Goal: Book appointment/travel/reservation

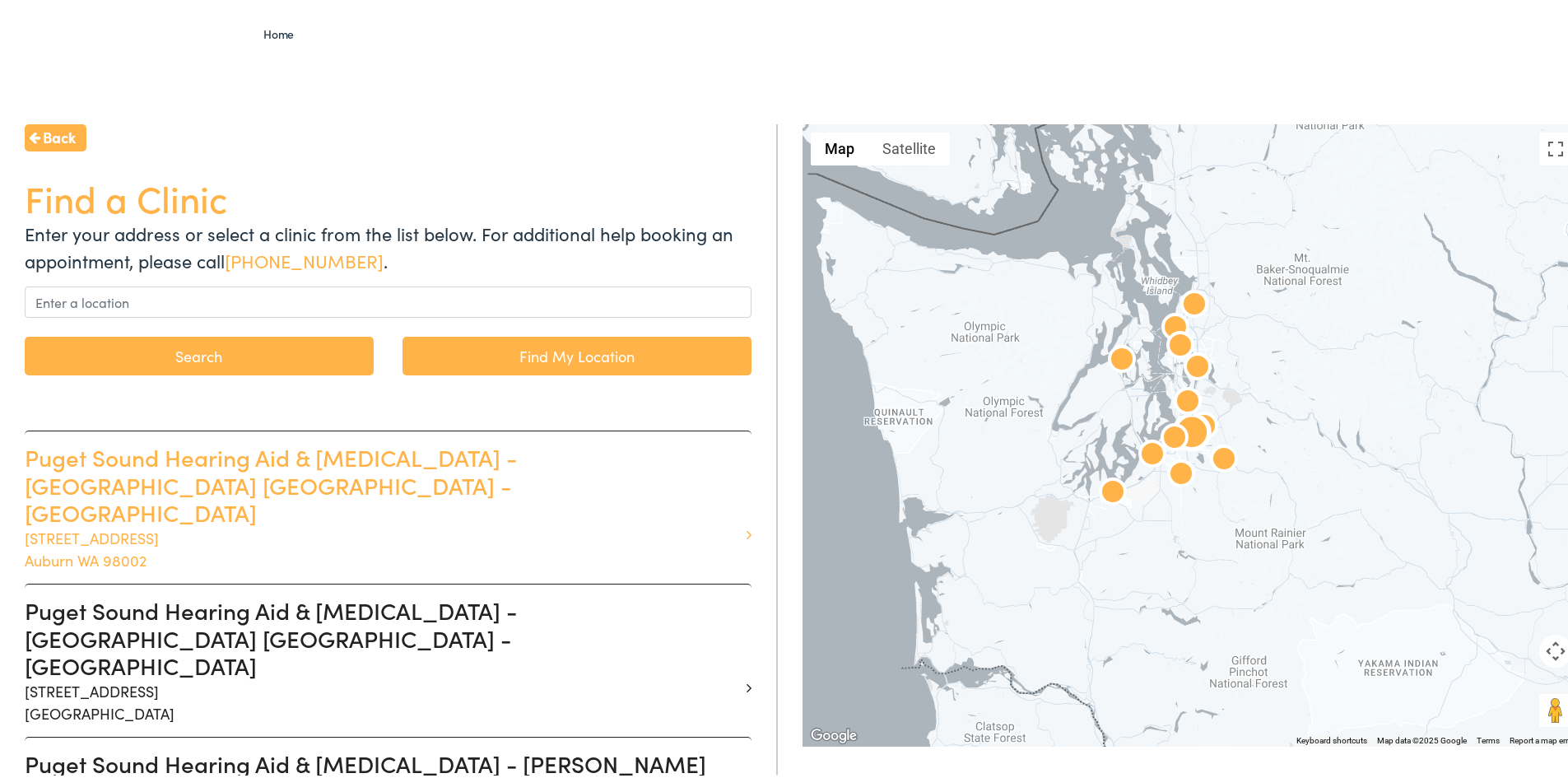
scroll to position [164, 0]
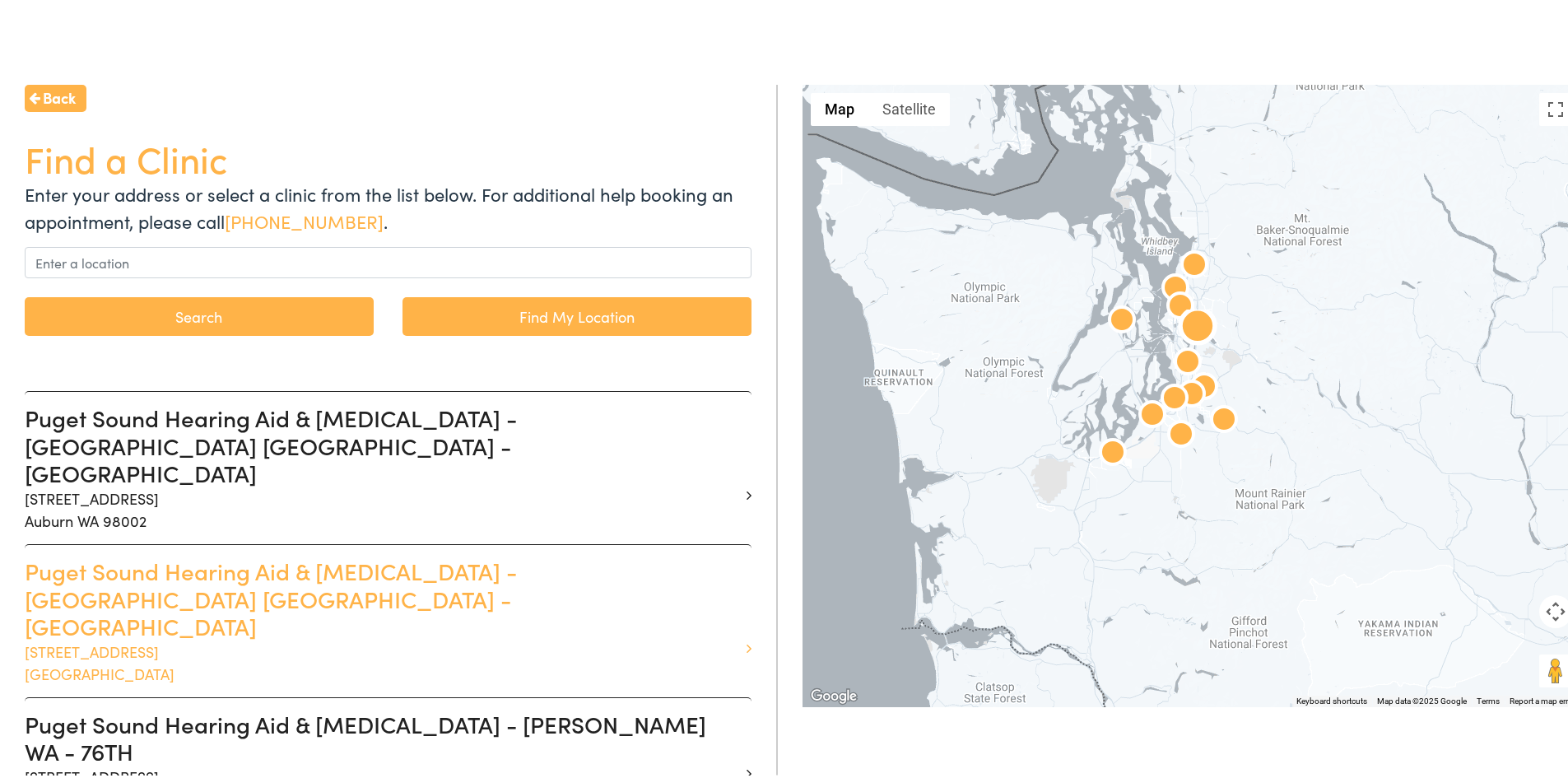
click at [429, 554] on h3 "Puget Sound Hearing Aid & Audiology - BELLEVUE WA - 116TH AVE" at bounding box center [382, 596] width 714 height 84
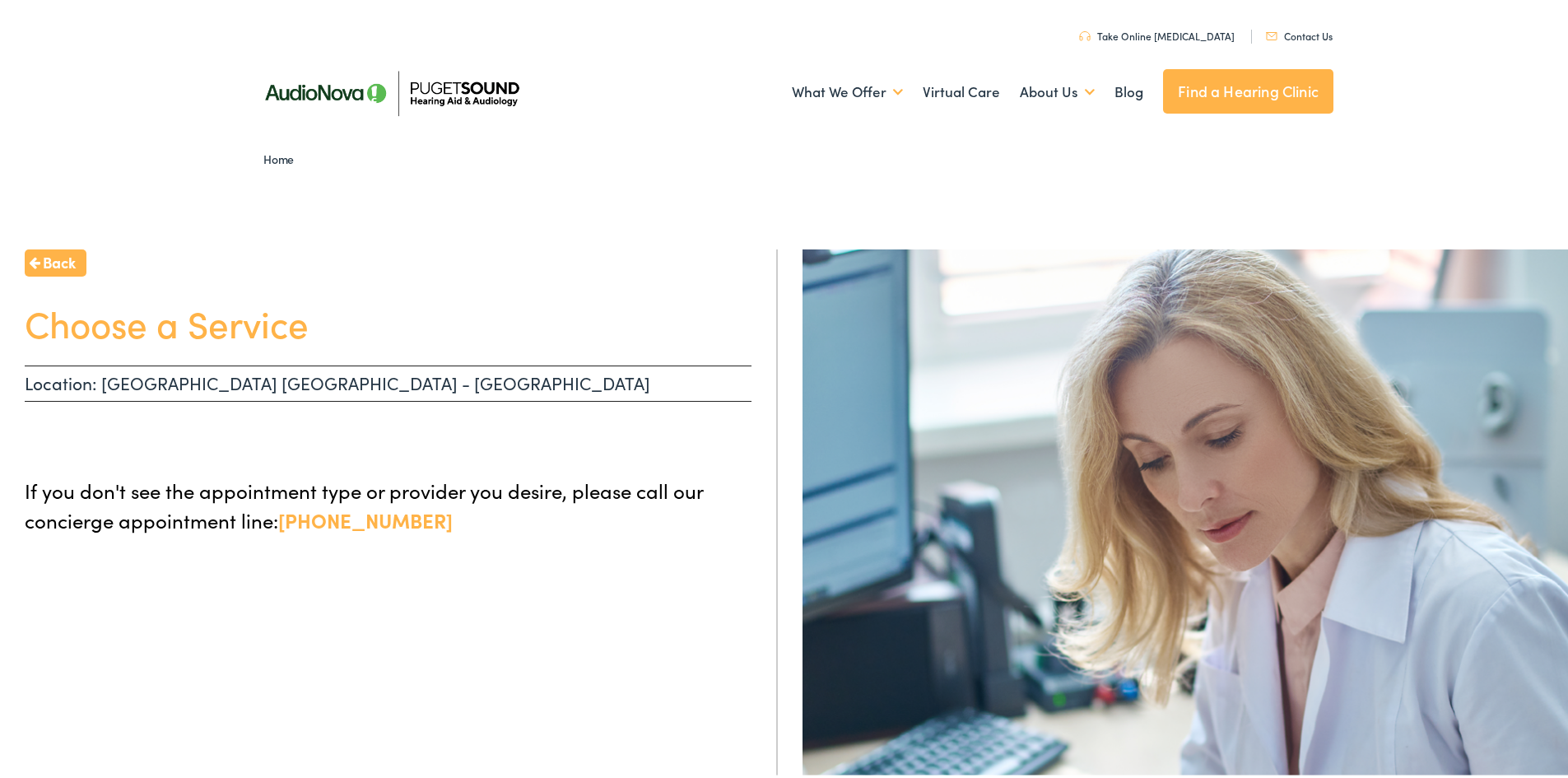
click at [367, 383] on p "Location: BELLEVUE WA - 116TH AVE" at bounding box center [388, 380] width 727 height 36
click at [171, 320] on h1 "Choose a Service" at bounding box center [388, 319] width 727 height 43
click at [1296, 33] on link "Contact Us" at bounding box center [1298, 33] width 66 height 14
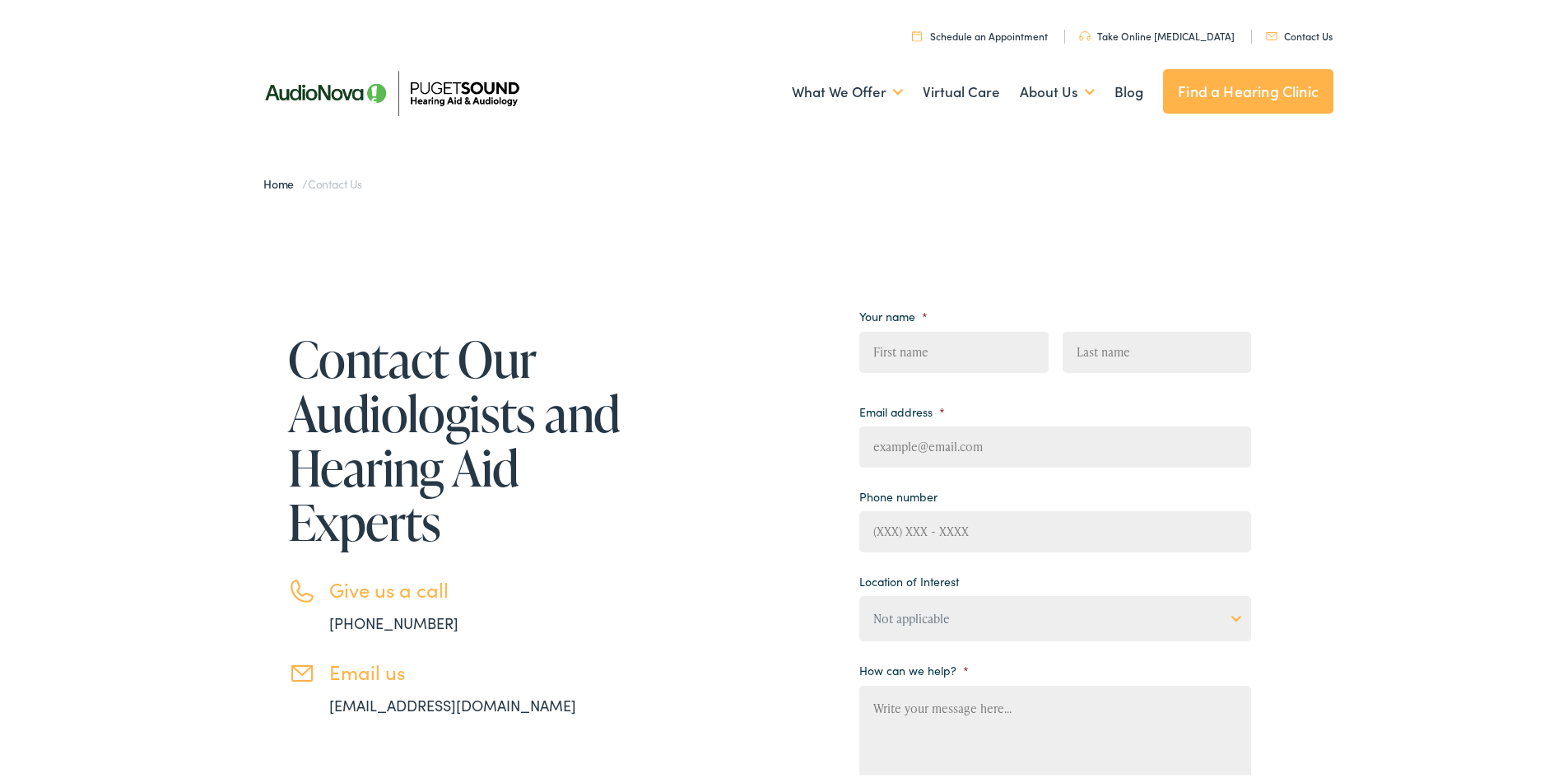
click at [980, 36] on link "Schedule an Appointment" at bounding box center [979, 33] width 135 height 14
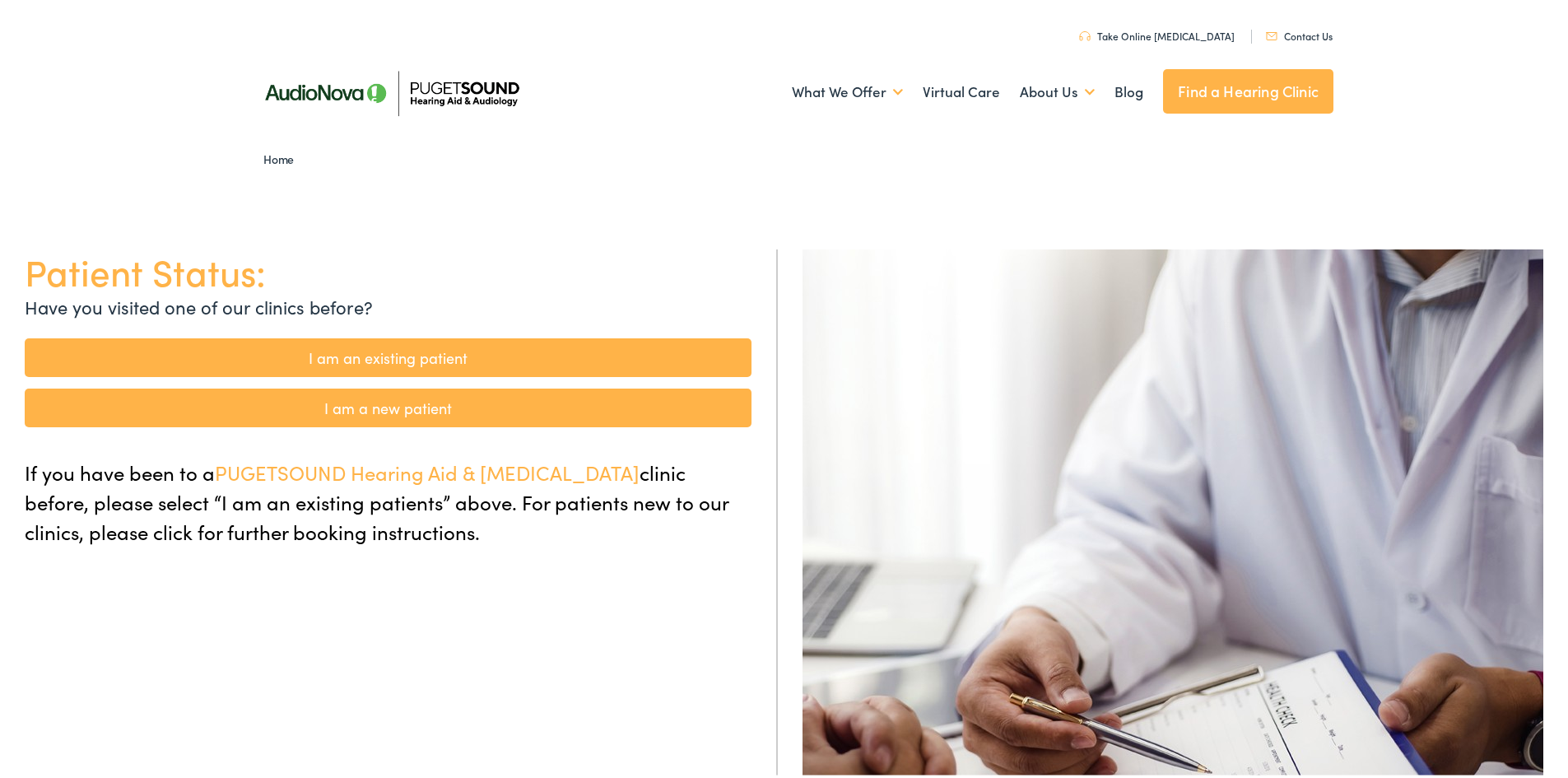
click at [335, 349] on link "I am an existing patient" at bounding box center [388, 354] width 727 height 38
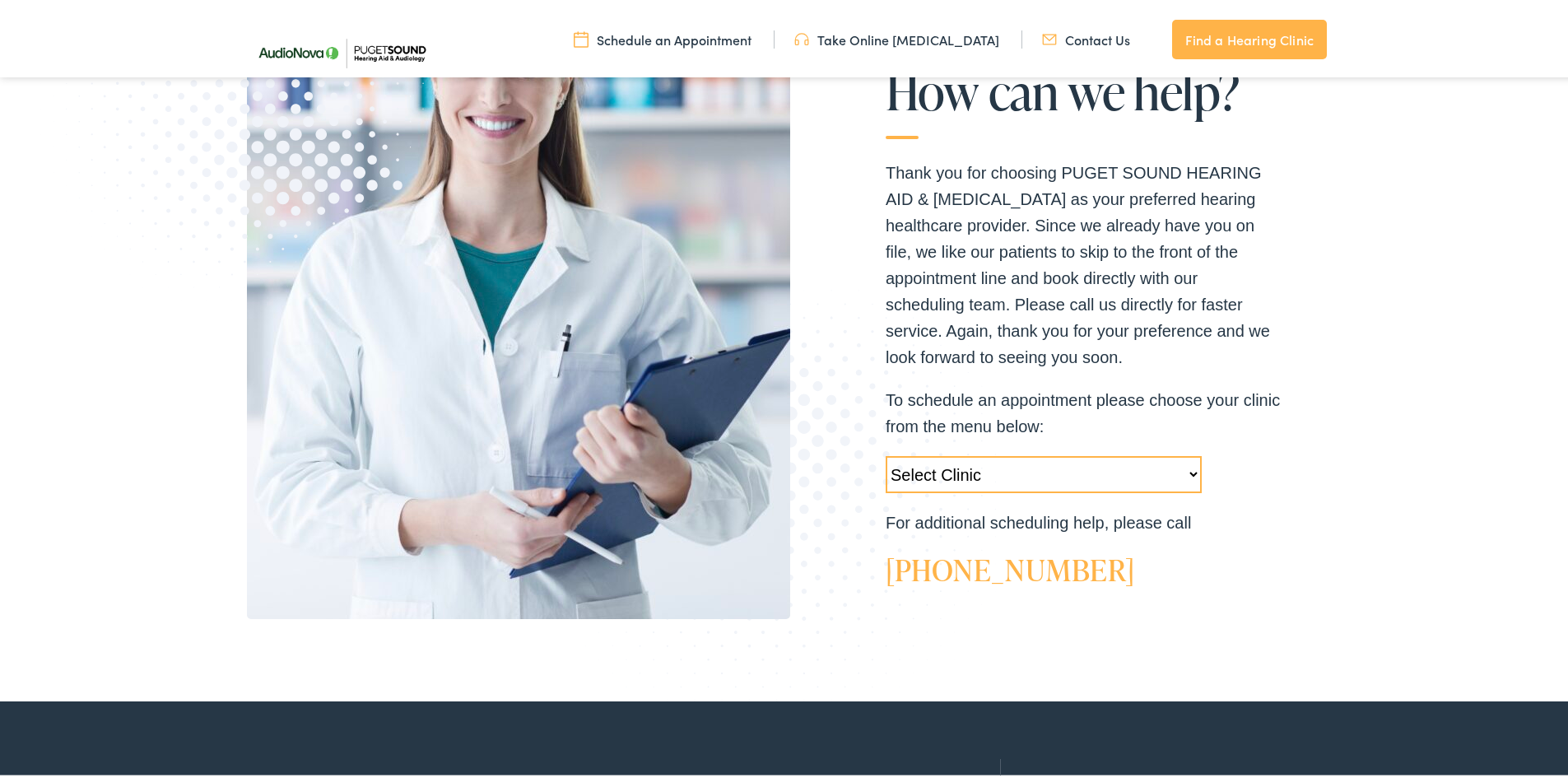
scroll to position [329, 0]
click at [1096, 475] on select "Select Clinic Tukwila-WA-AudioNova 14900 Interurban Ave S #185 Tacoma-WA-AudioN…" at bounding box center [1043, 471] width 316 height 37
select select "https://pshearing.alpacaaudiology.com/locations/bellevue-wa/"
click at [885, 452] on select "Select Clinic Tukwila-WA-AudioNova 14900 Interurban Ave S #185 Tacoma-WA-AudioN…" at bounding box center [1043, 471] width 316 height 37
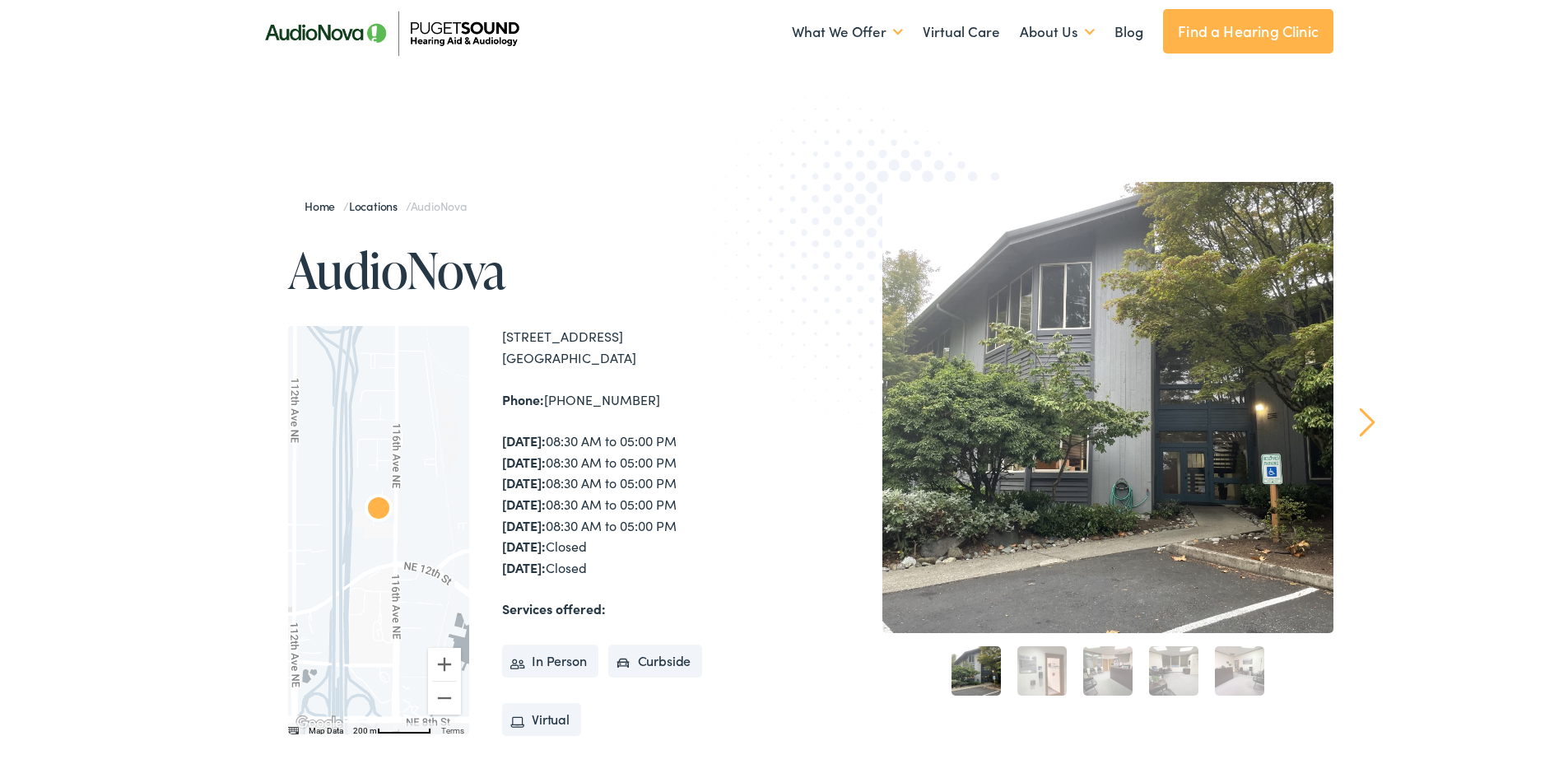
scroll to position [164, 0]
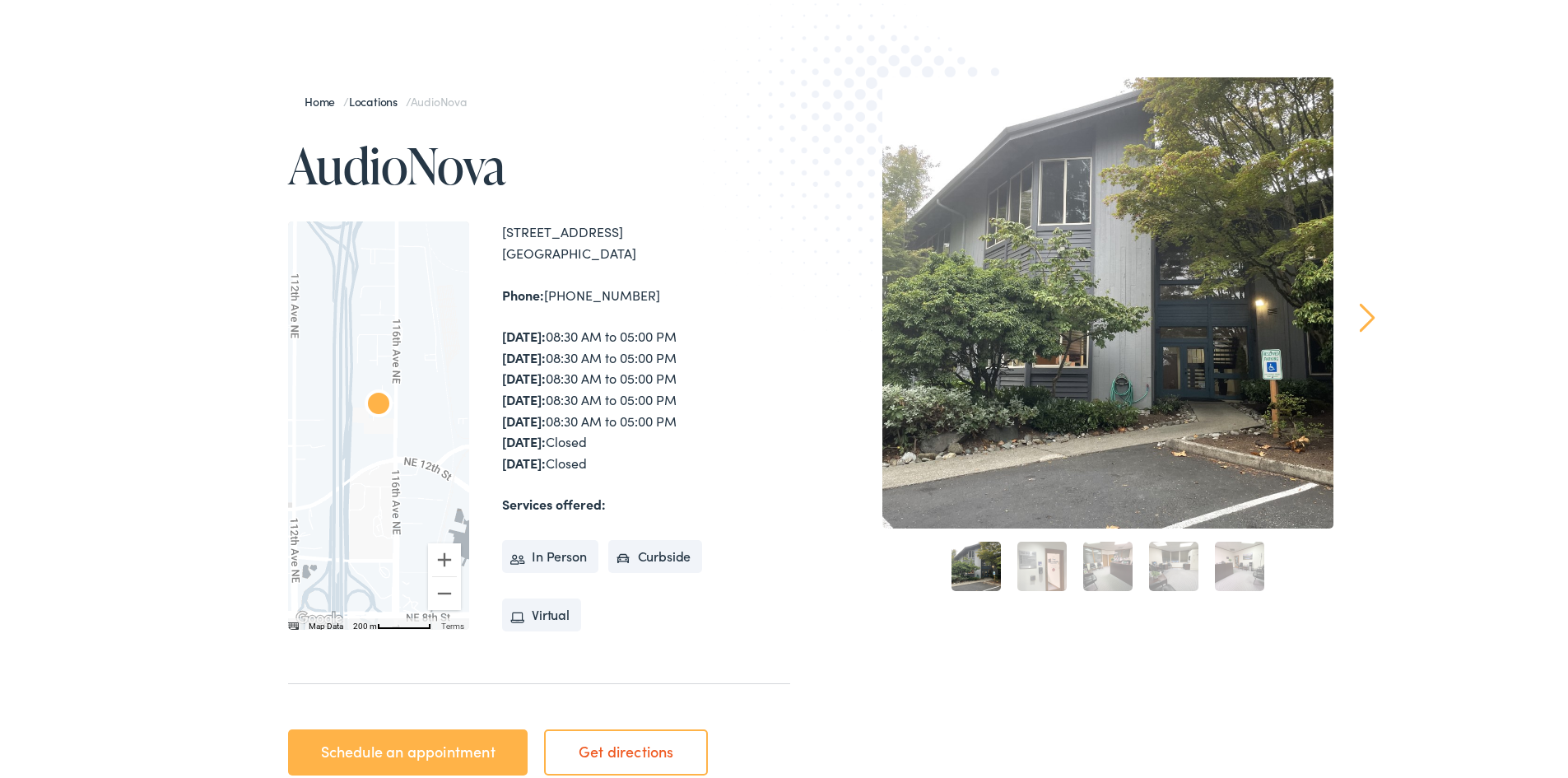
click at [377, 747] on link "Schedule an appointment" at bounding box center [407, 749] width 239 height 46
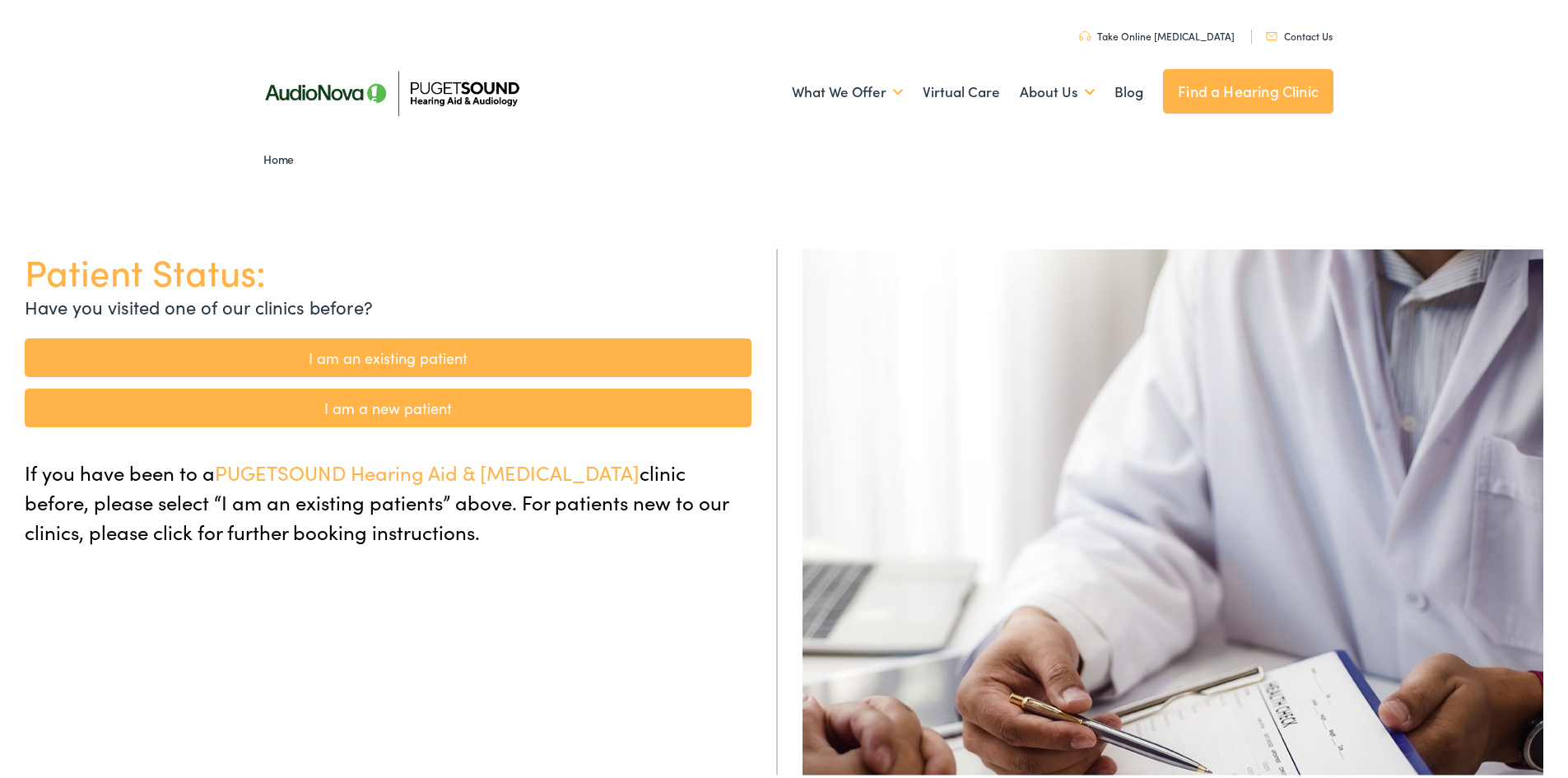
click at [547, 354] on link "I am an existing patient" at bounding box center [388, 354] width 727 height 38
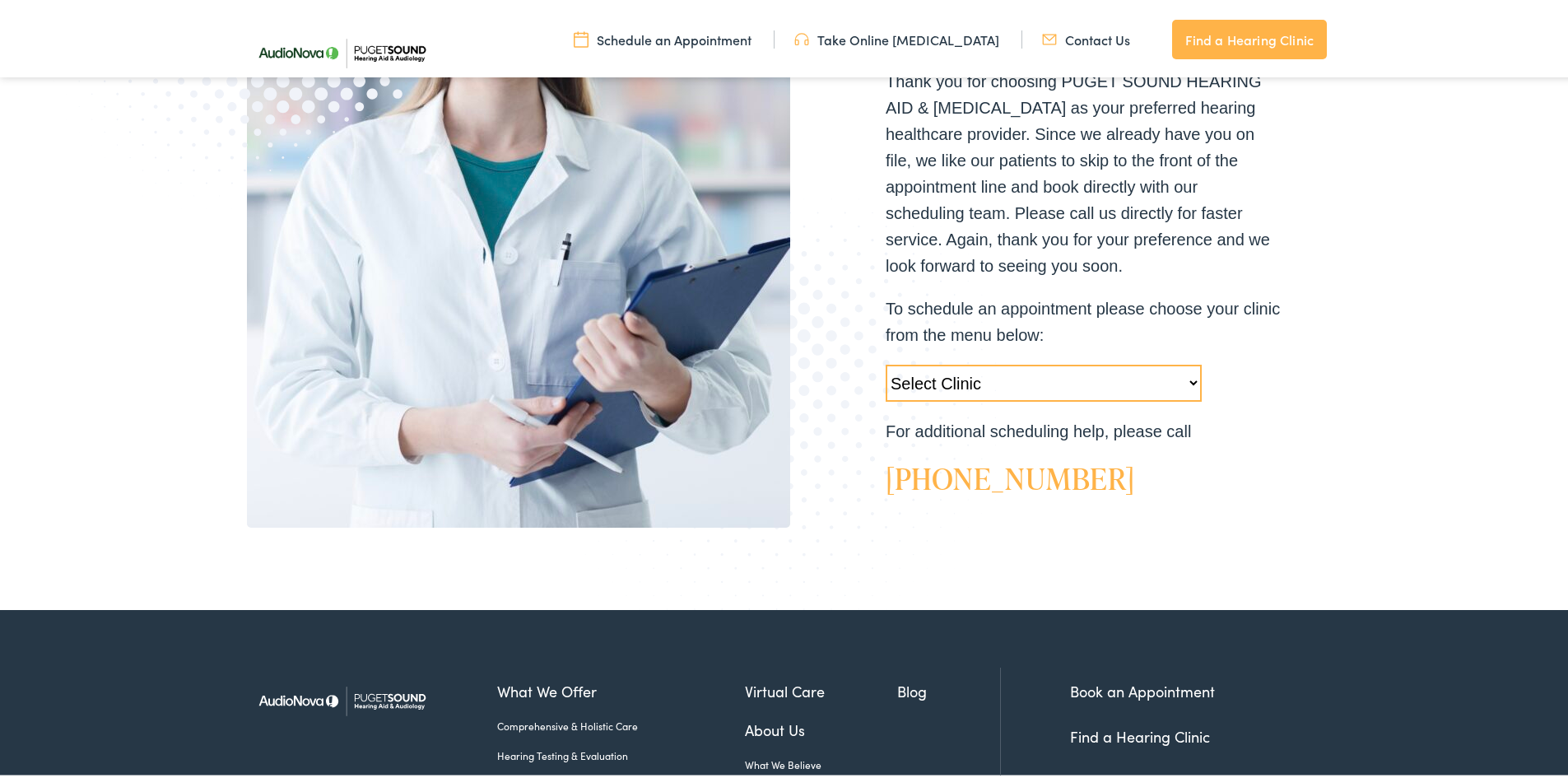
scroll to position [494, 0]
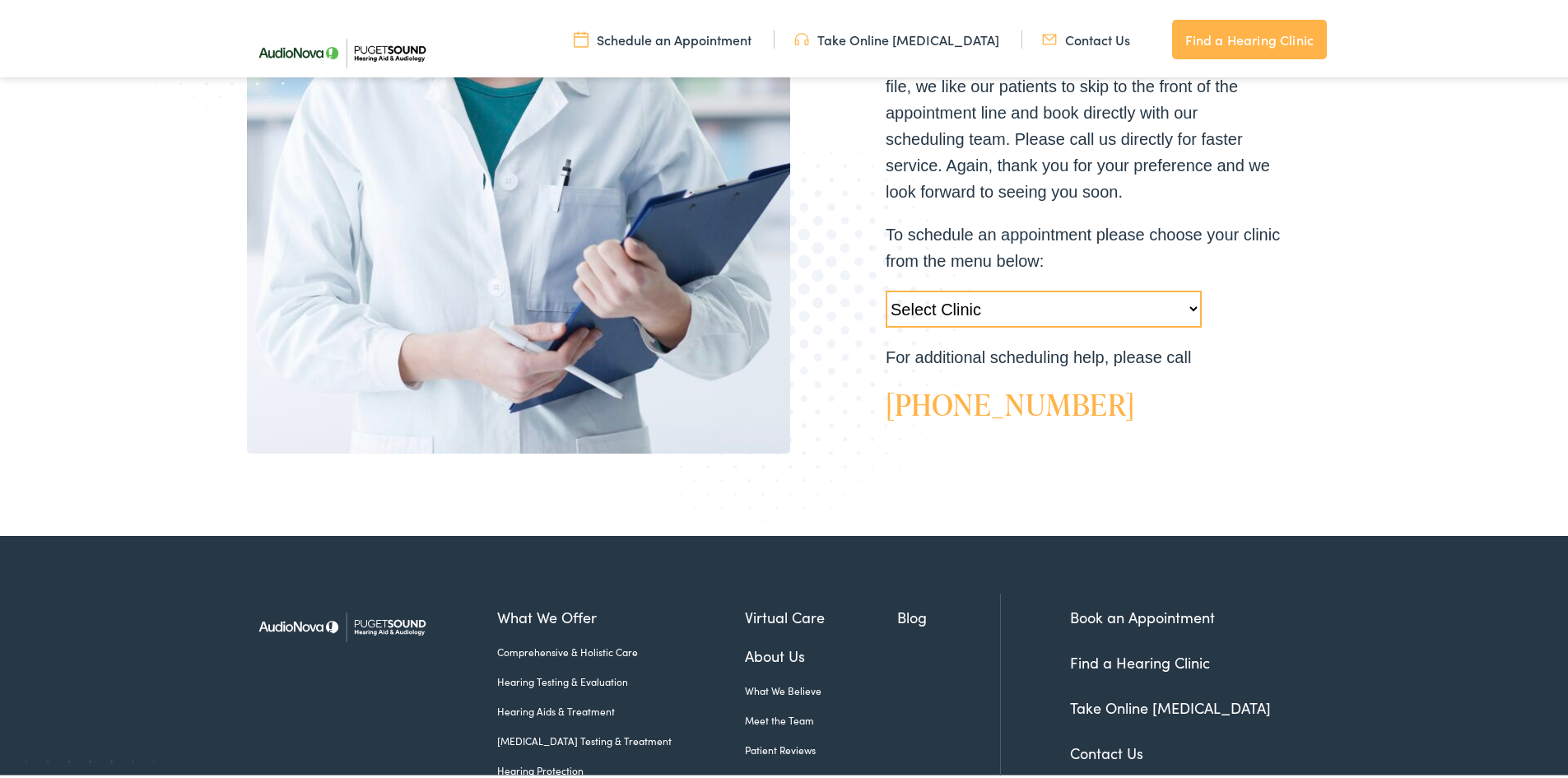
click at [930, 308] on select "Select Clinic Tukwila-WA-AudioNova 14900 Interurban Ave S #185 Tacoma-WA-AudioN…" at bounding box center [1043, 305] width 316 height 37
select select "https://pshearing.alpacaaudiology.com/locations/bellevue-wa/"
click at [885, 287] on select "Select Clinic Tukwila-WA-AudioNova 14900 Interurban Ave S #185 Tacoma-WA-AudioN…" at bounding box center [1043, 305] width 316 height 37
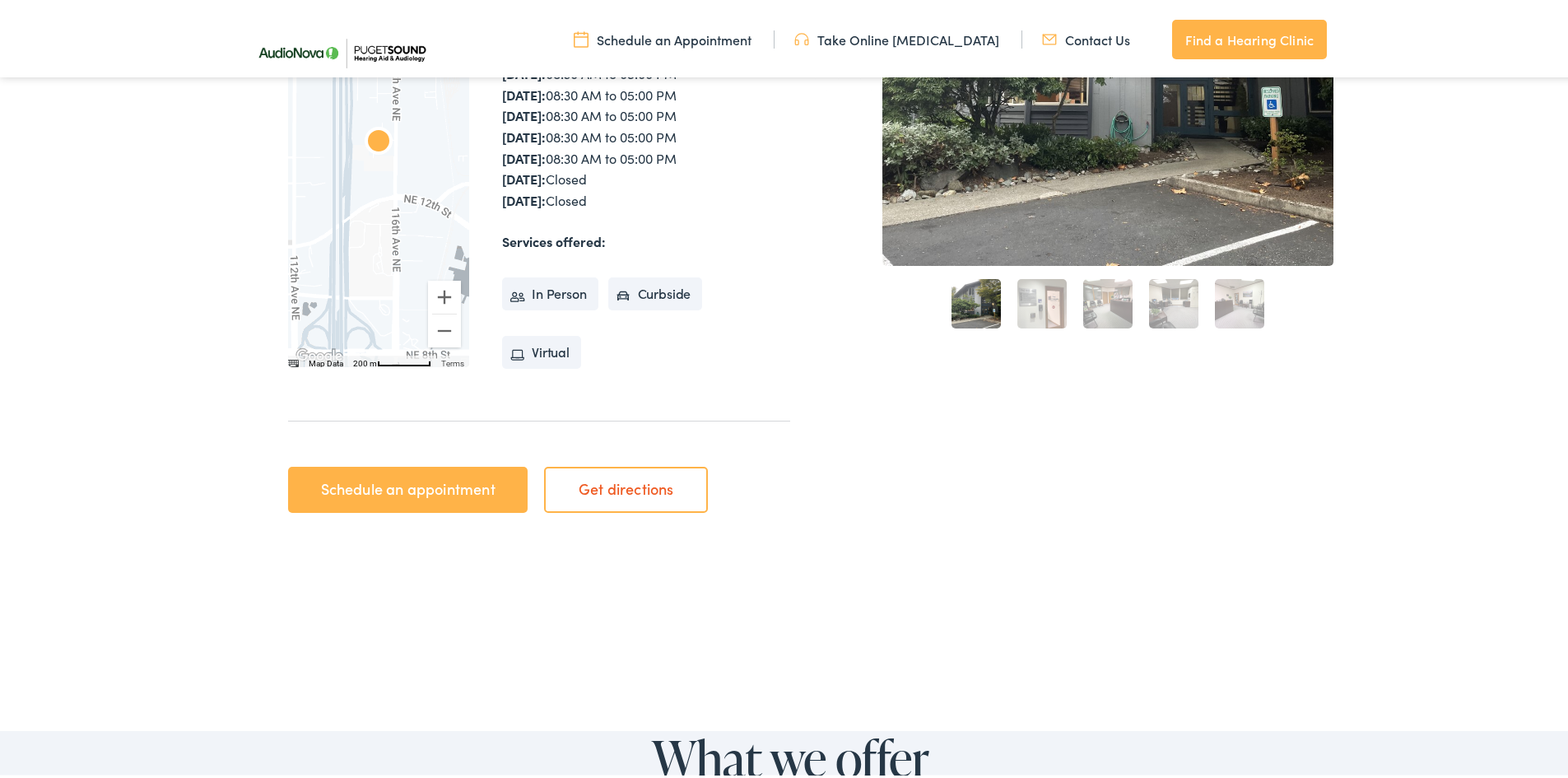
scroll to position [494, 0]
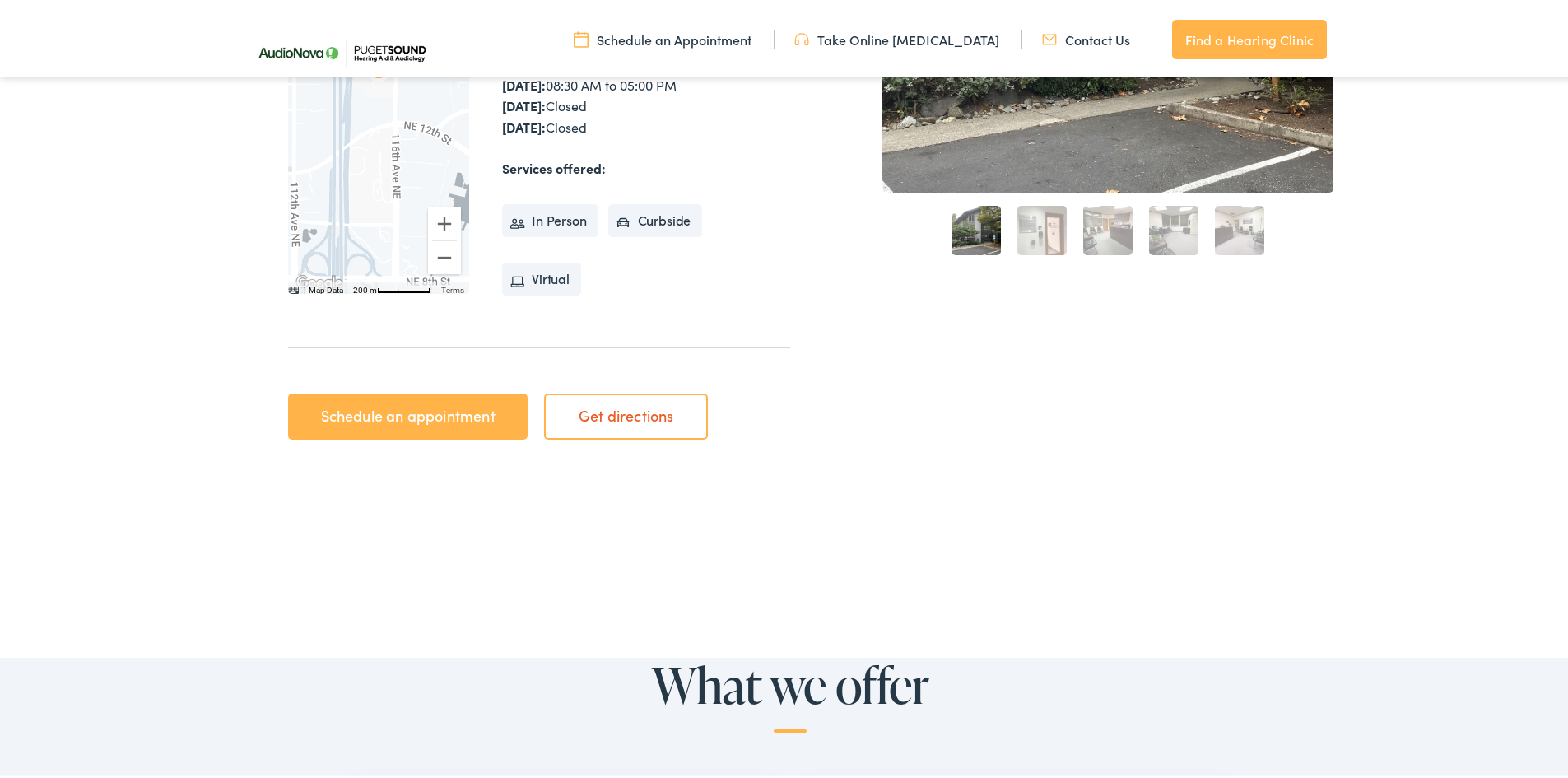
click at [433, 409] on link "Schedule an appointment" at bounding box center [407, 413] width 239 height 46
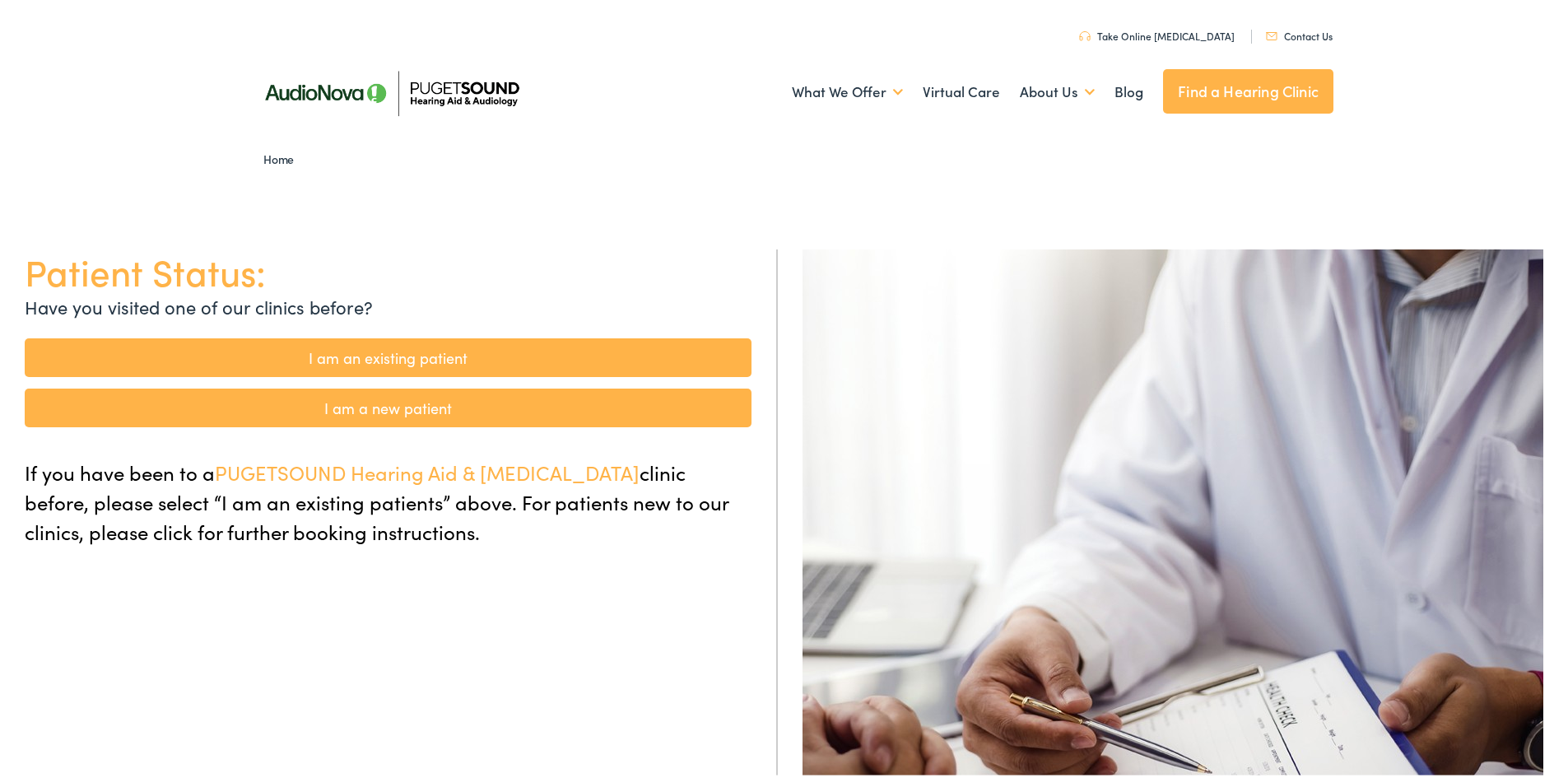
click at [452, 353] on link "I am an existing patient" at bounding box center [388, 354] width 727 height 38
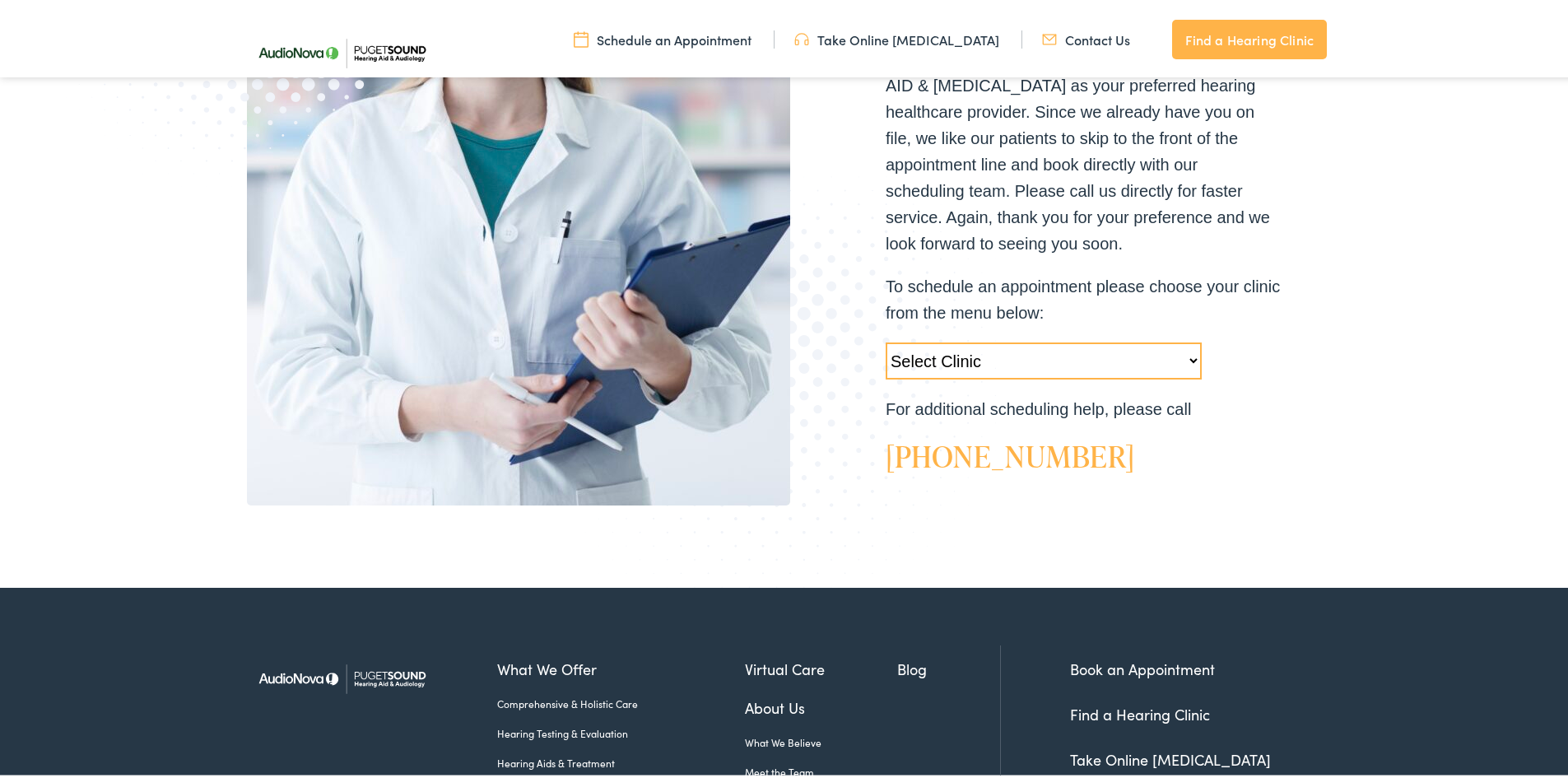
scroll to position [494, 0]
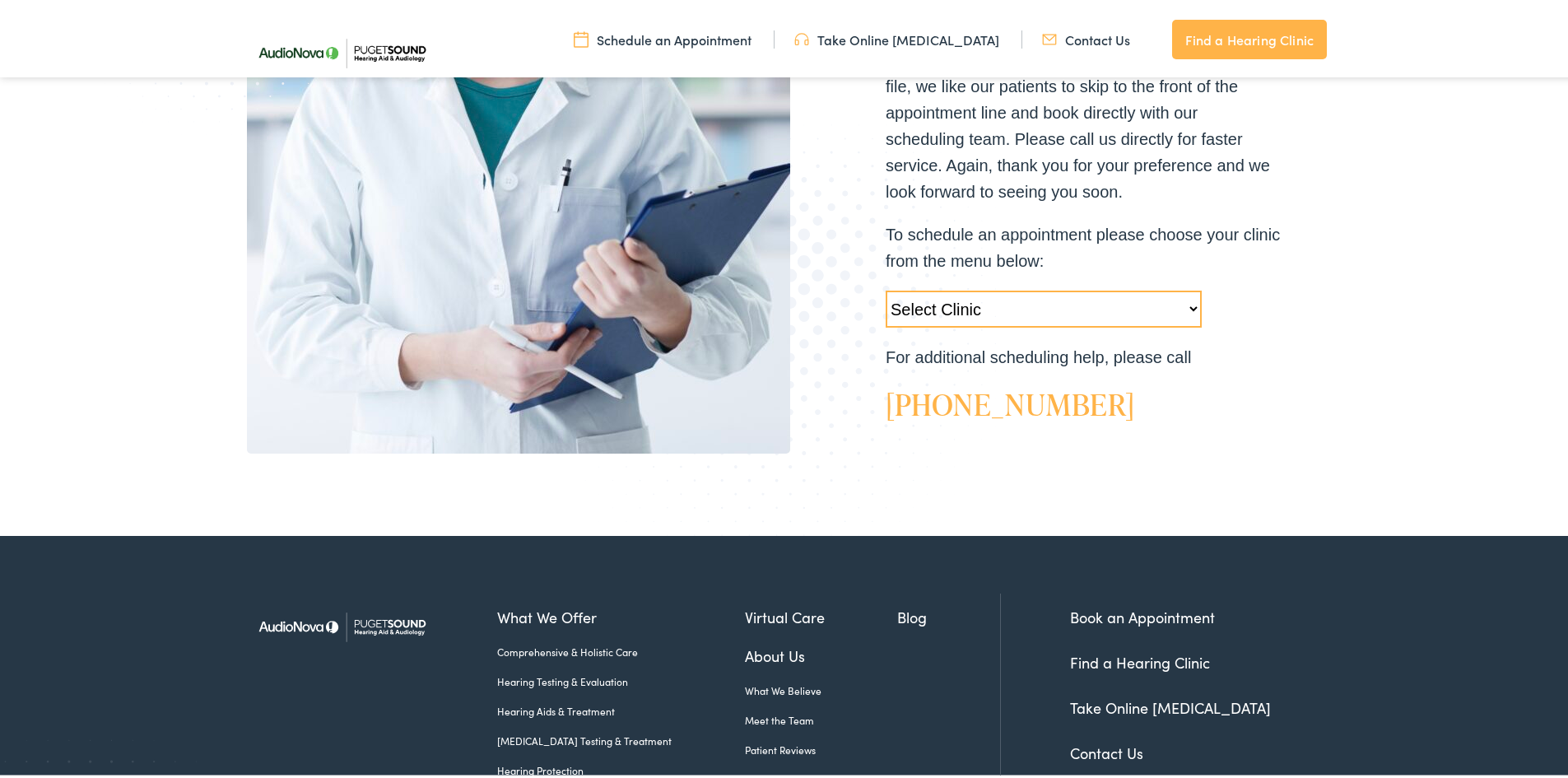
click at [1144, 311] on select "Select Clinic Tukwila-WA-AudioNova 14900 Interurban Ave S #185 Tacoma-WA-AudioN…" at bounding box center [1043, 305] width 316 height 37
select select "https://pshearing.alpacaaudiology.com/locations/bellevue-wa/"
click at [885, 287] on select "Select Clinic Tukwila-WA-AudioNova 14900 Interurban Ave S #185 Tacoma-WA-AudioN…" at bounding box center [1043, 305] width 316 height 37
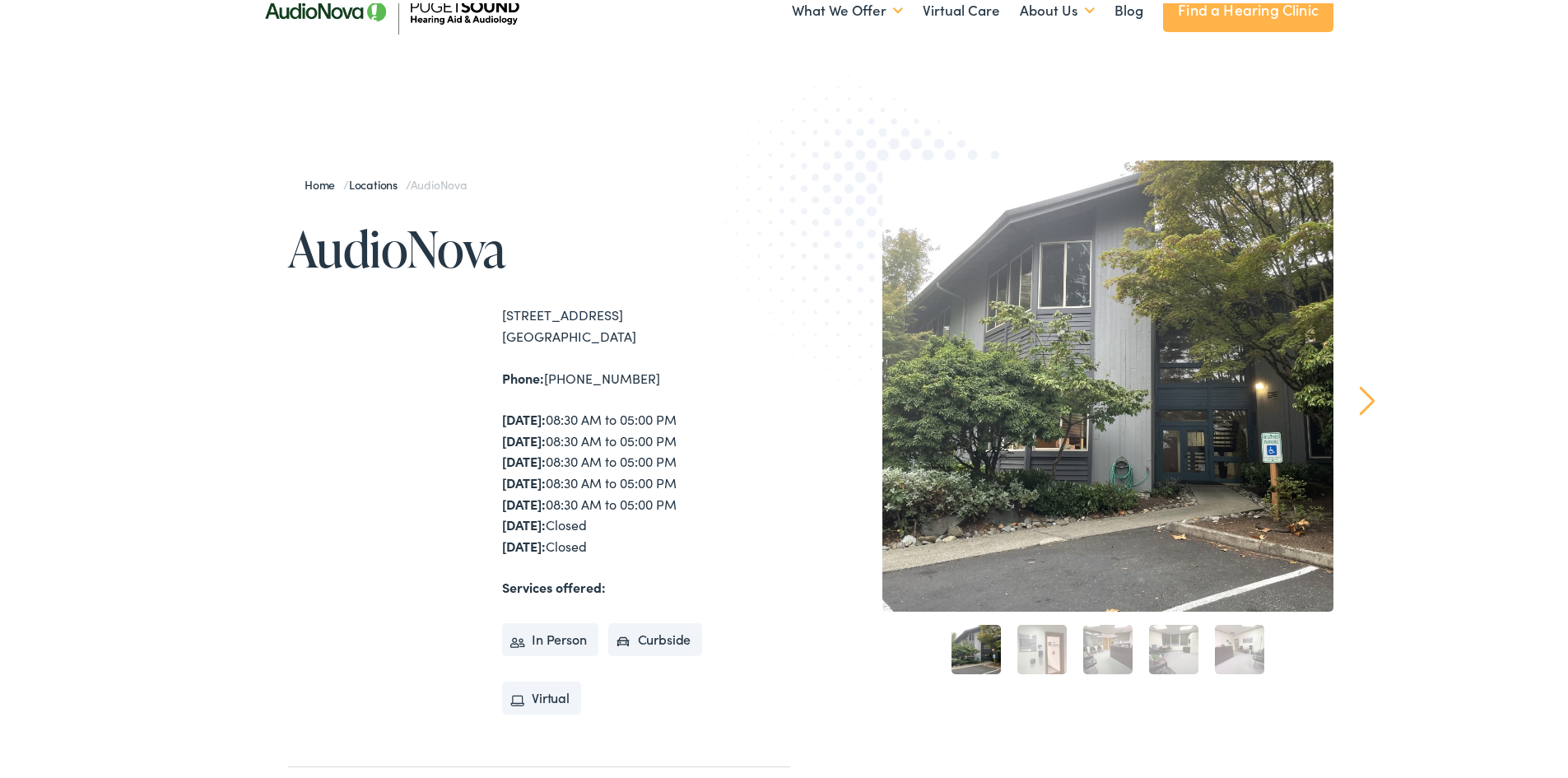
scroll to position [83, 0]
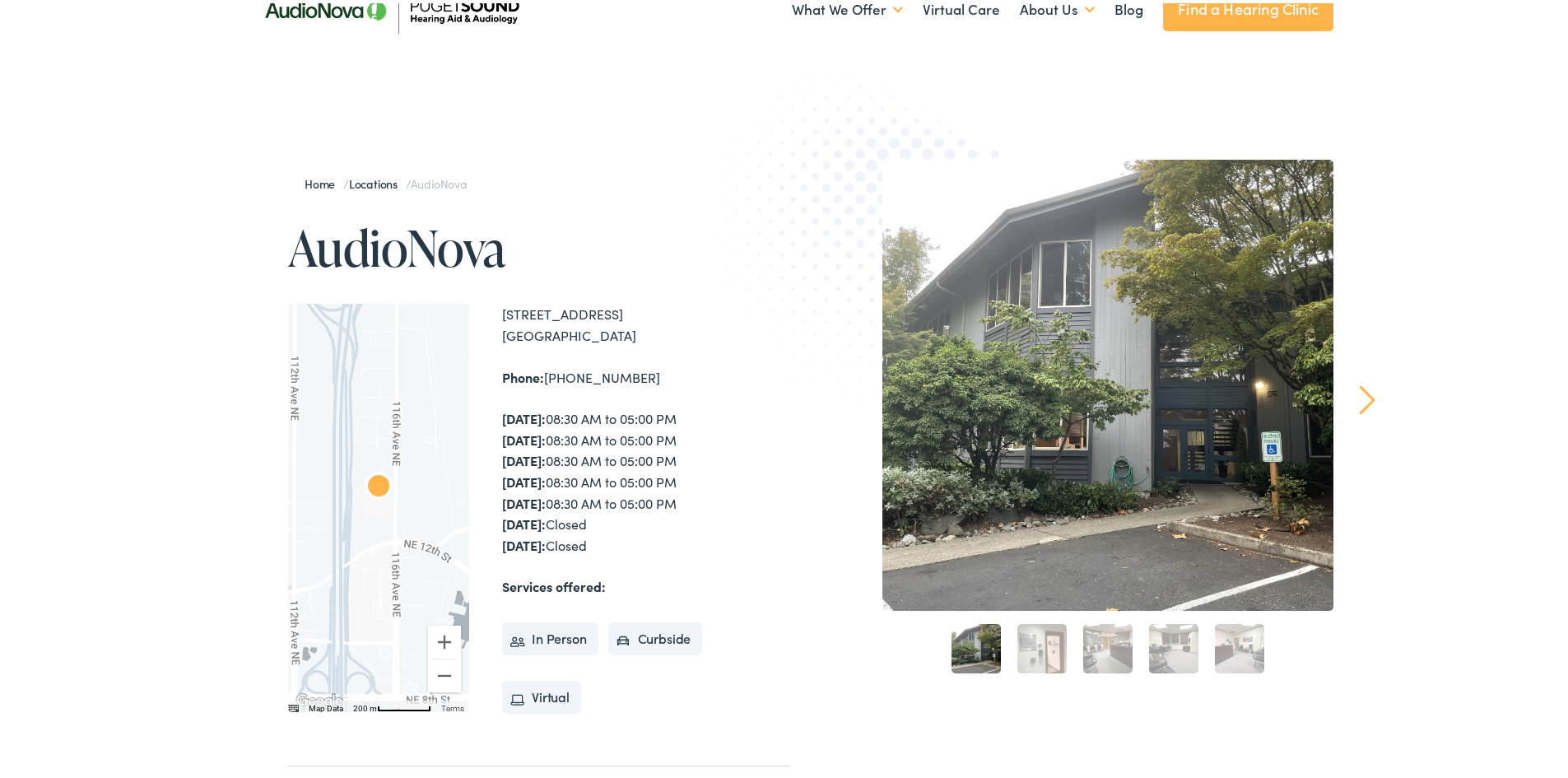
click at [558, 643] on li "In Person" at bounding box center [550, 636] width 96 height 33
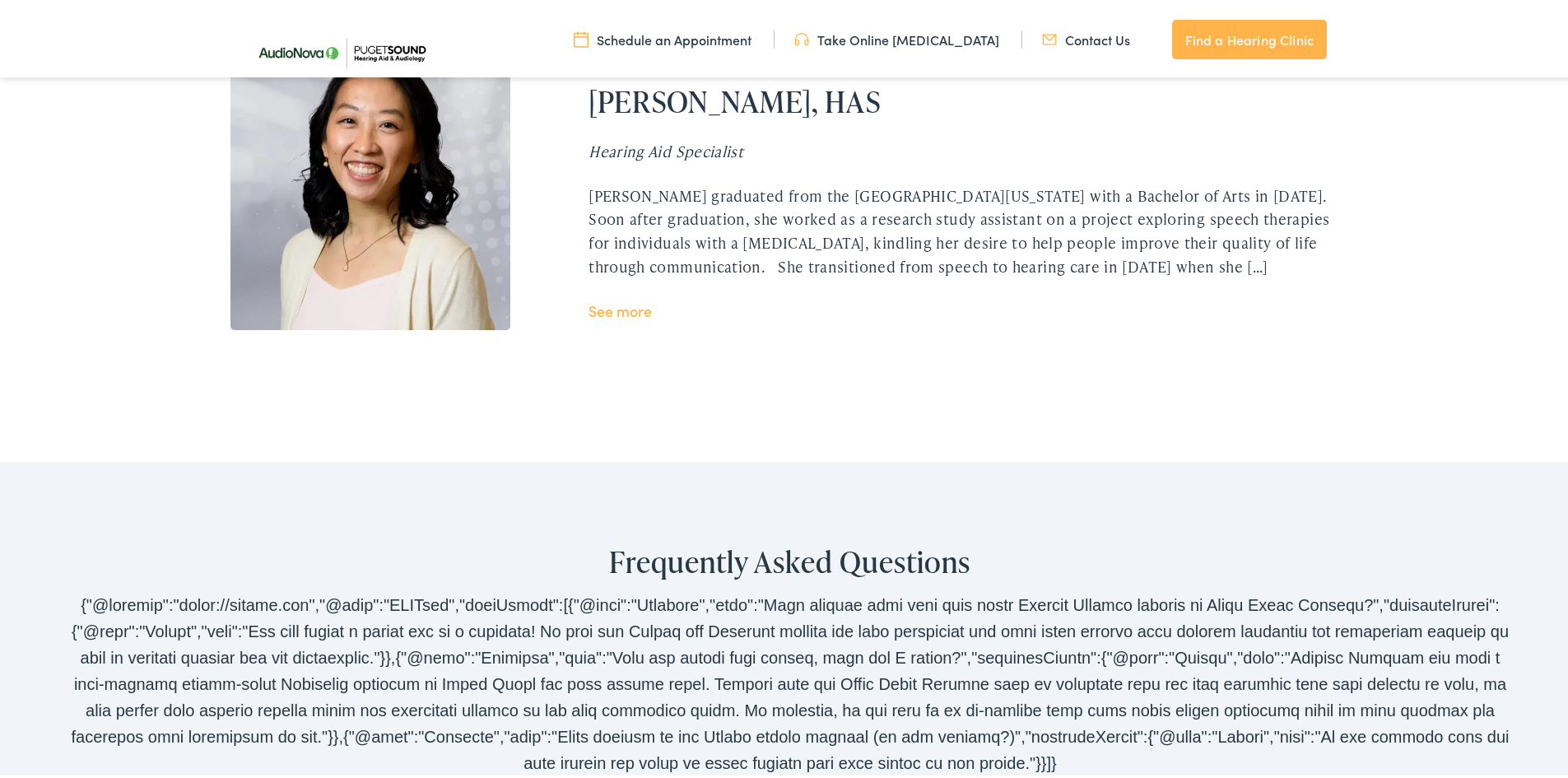
scroll to position [3375, 0]
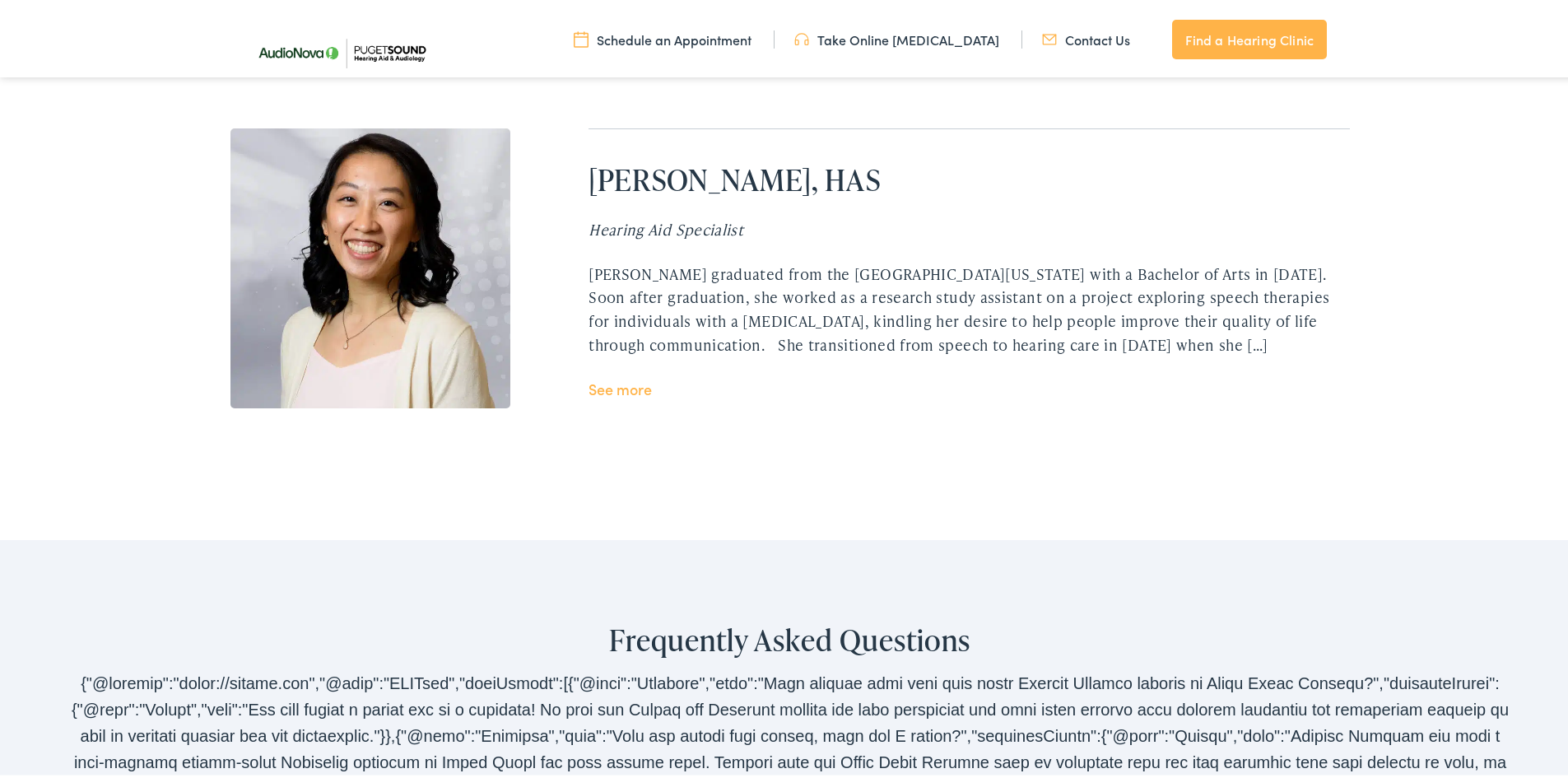
click at [624, 386] on link "See more" at bounding box center [620, 385] width 63 height 20
